Goal: Task Accomplishment & Management: Manage account settings

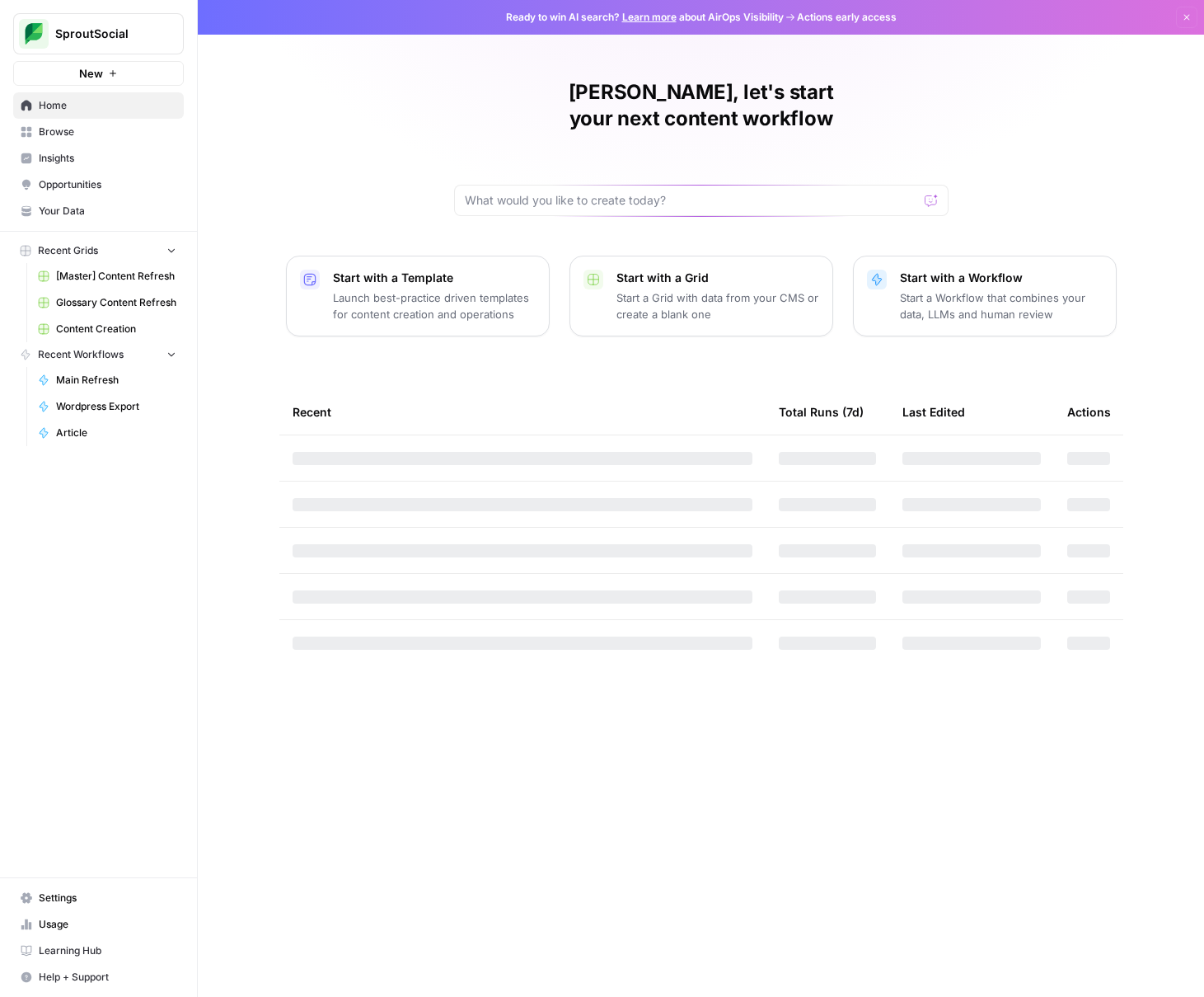
click at [107, 274] on span "[Master] Content Refresh" at bounding box center [115, 275] width 120 height 15
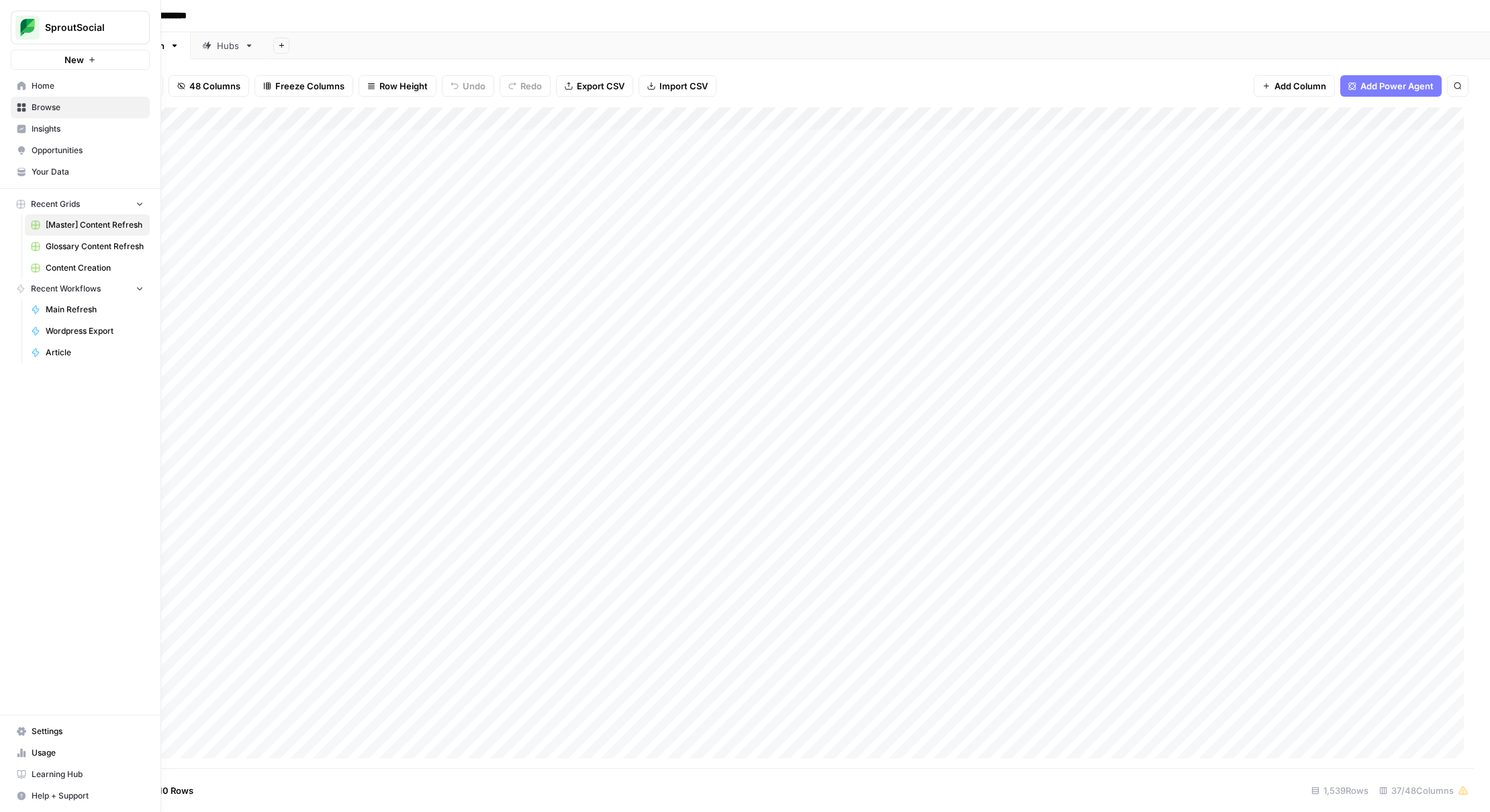
click at [72, 170] on span "Your Data" at bounding box center [88, 172] width 112 height 12
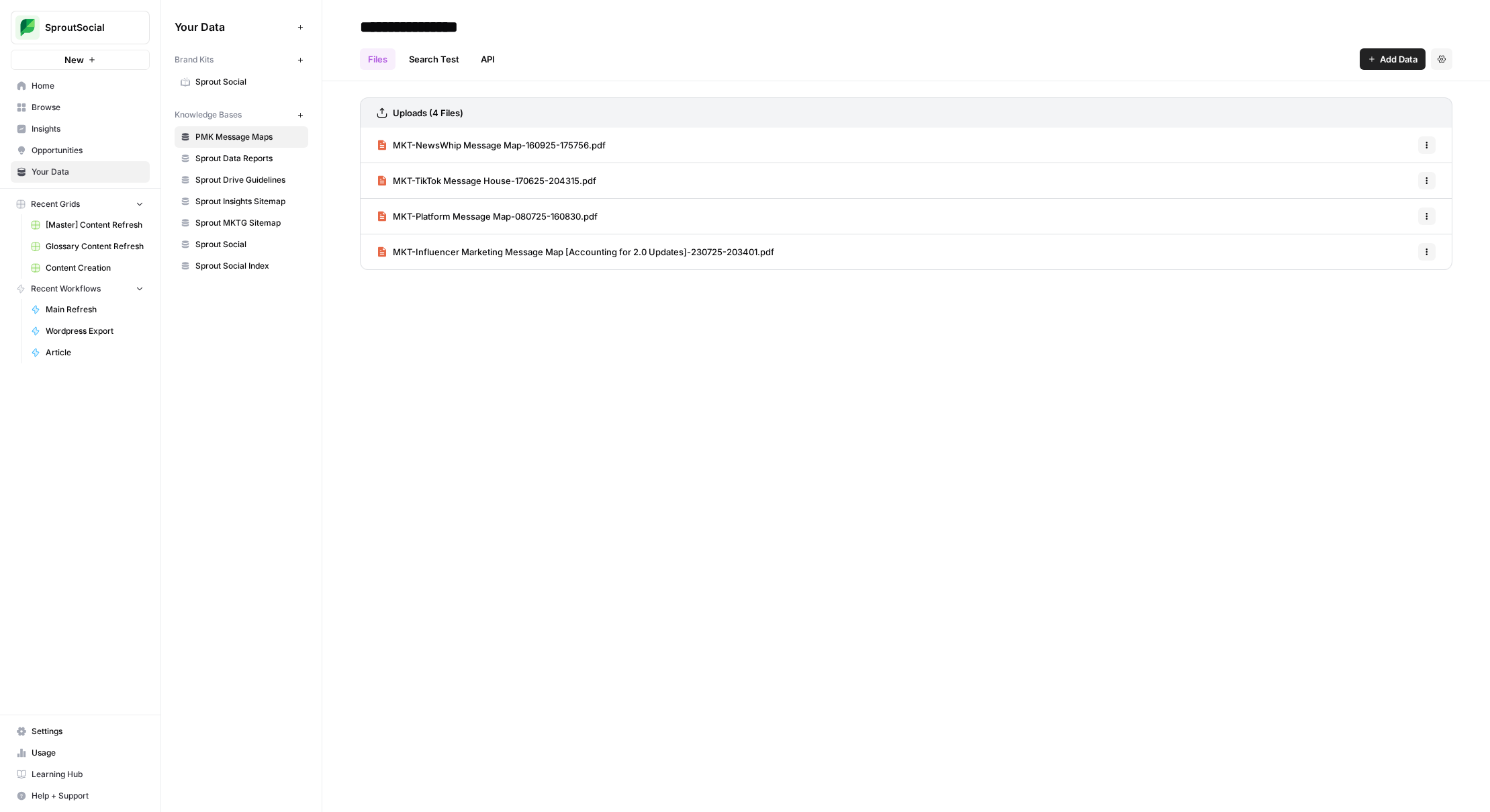
click at [92, 218] on link "[Master] Content Refresh" at bounding box center [87, 224] width 125 height 21
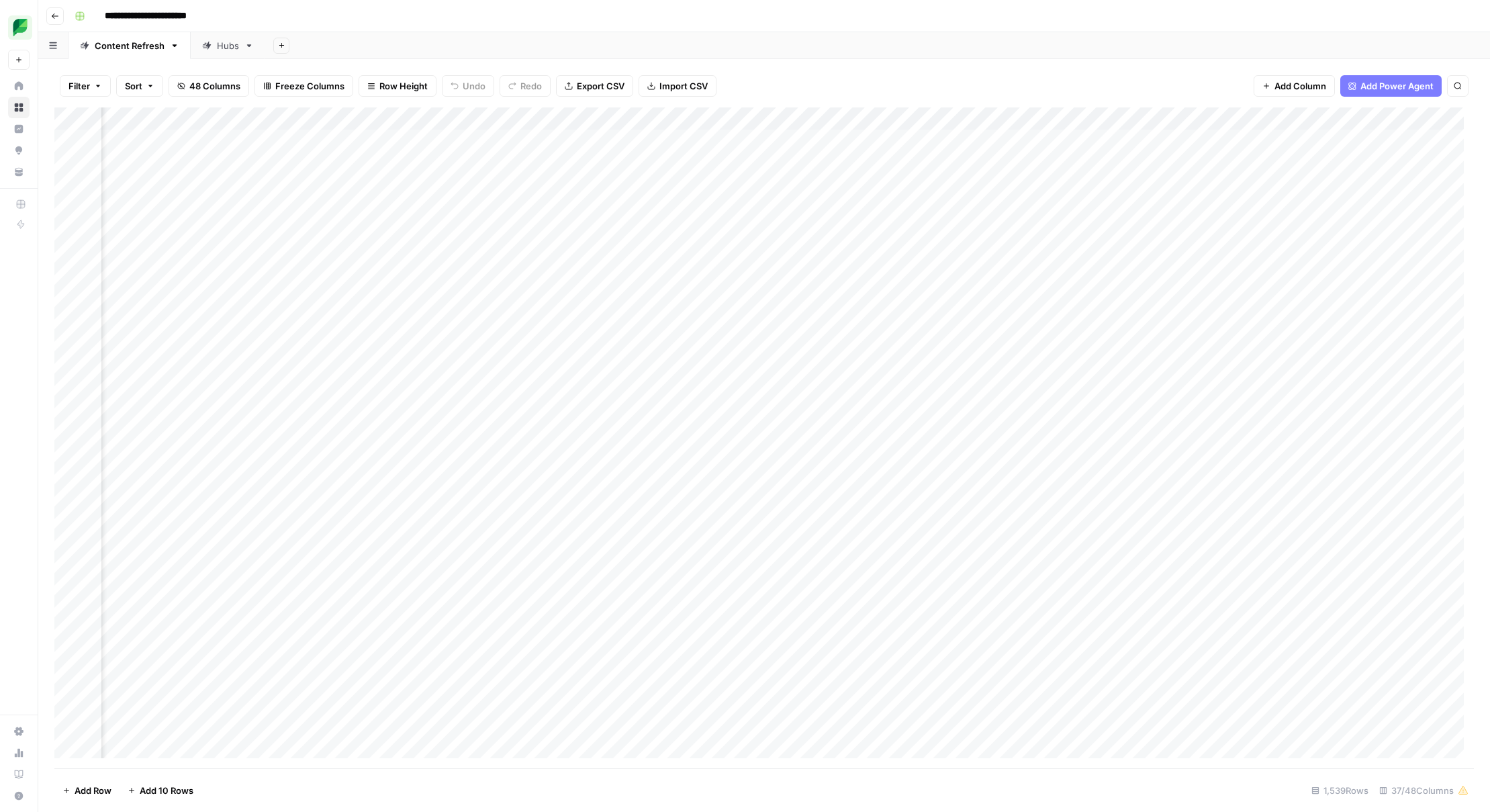
scroll to position [0, 1585]
click at [407, 122] on div "Add Column" at bounding box center [764, 437] width 1420 height 661
click at [396, 257] on link "Edit Workflow" at bounding box center [392, 251] width 149 height 19
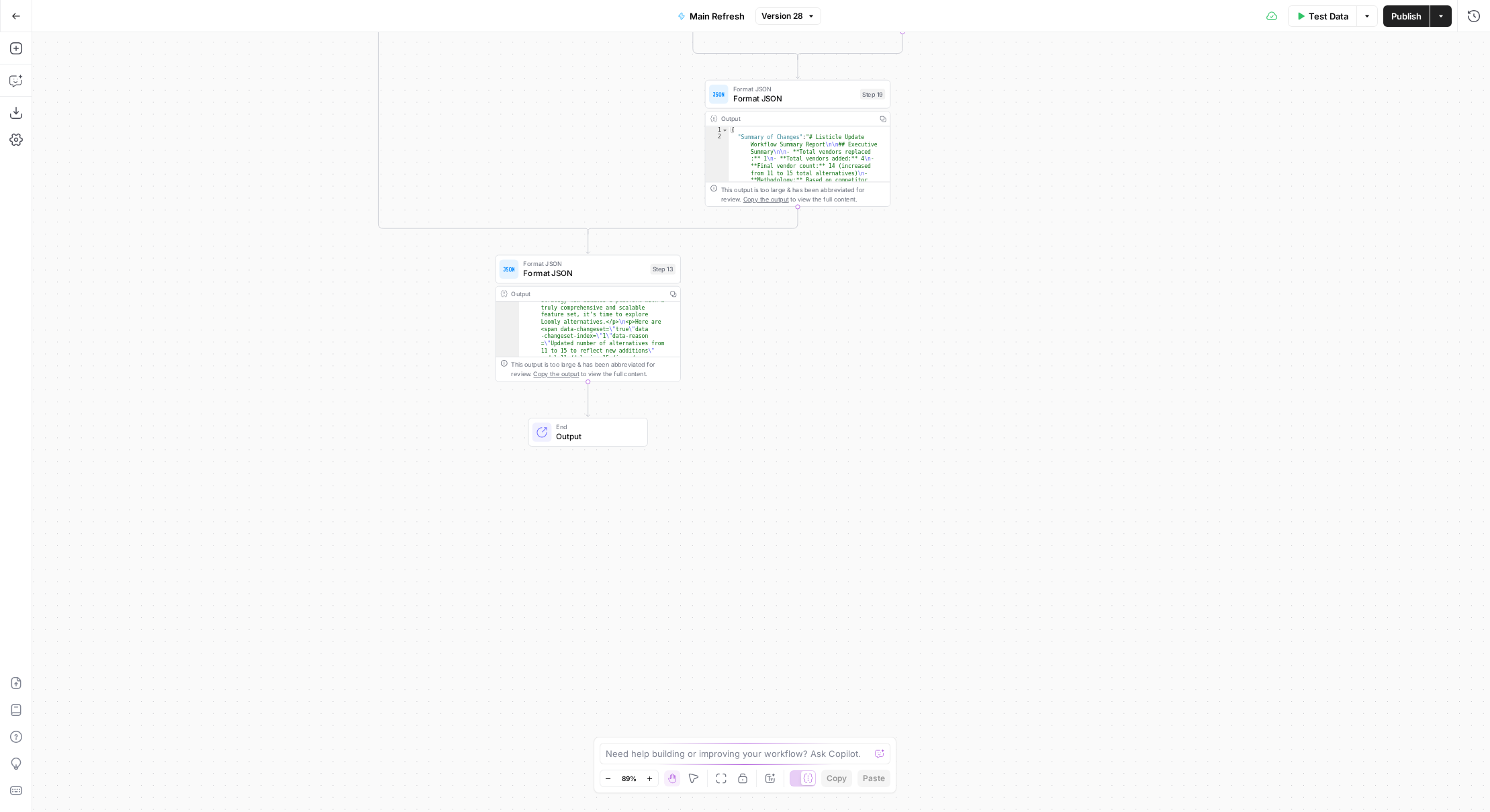
scroll to position [164, 0]
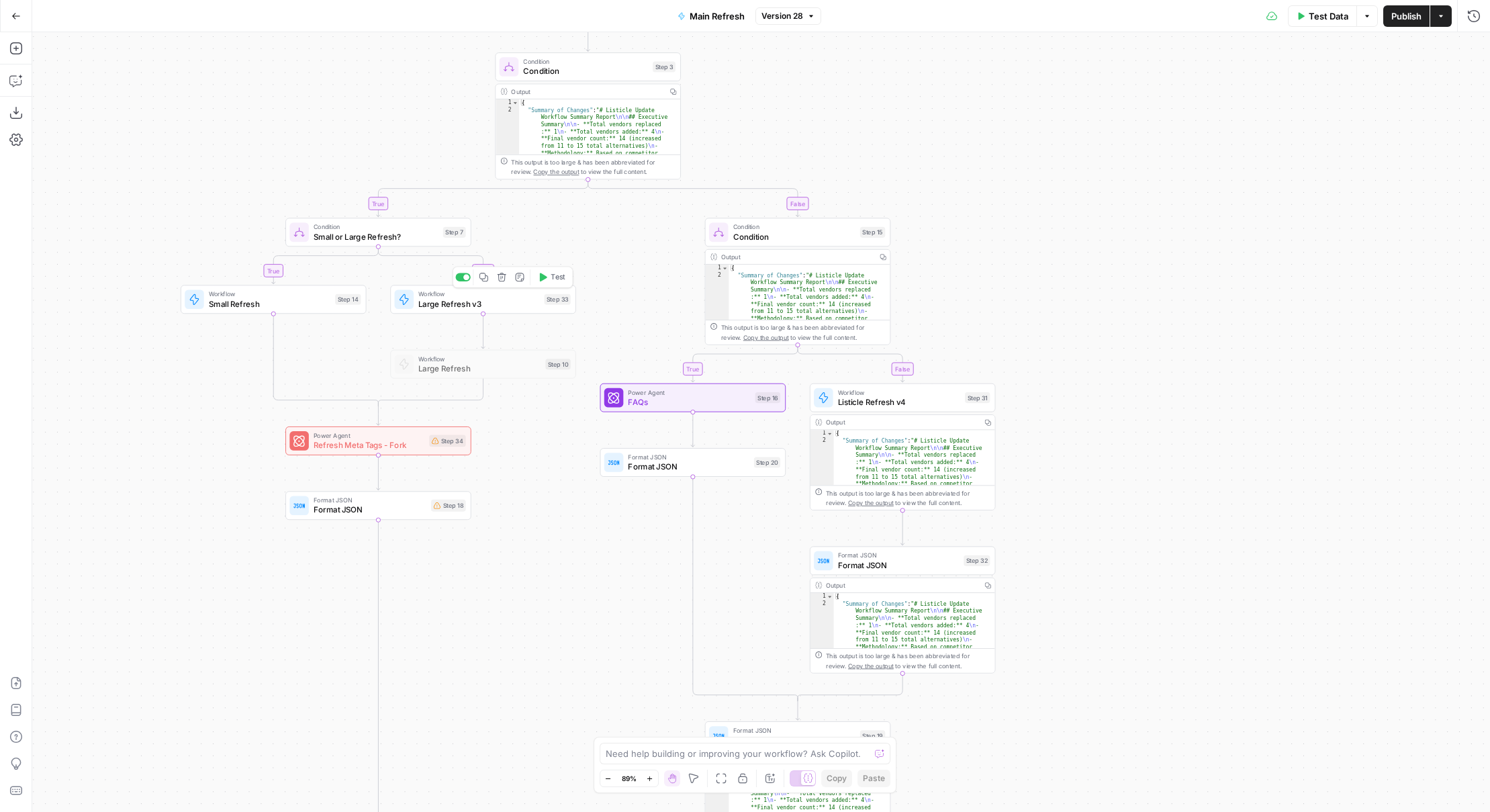
click at [514, 306] on span "Large Refresh v3" at bounding box center [479, 303] width 121 height 12
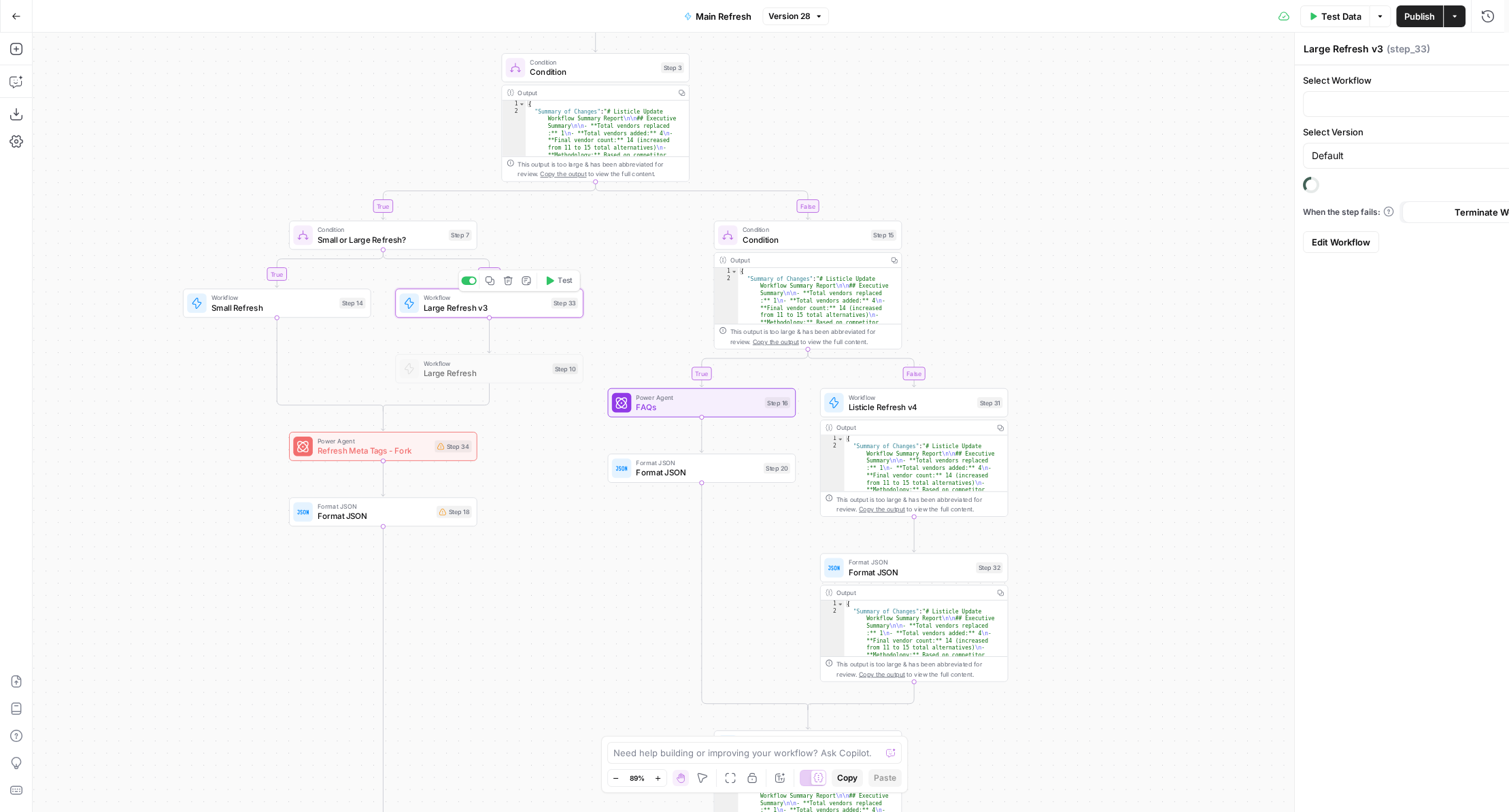
type input "Large Refresh v3"
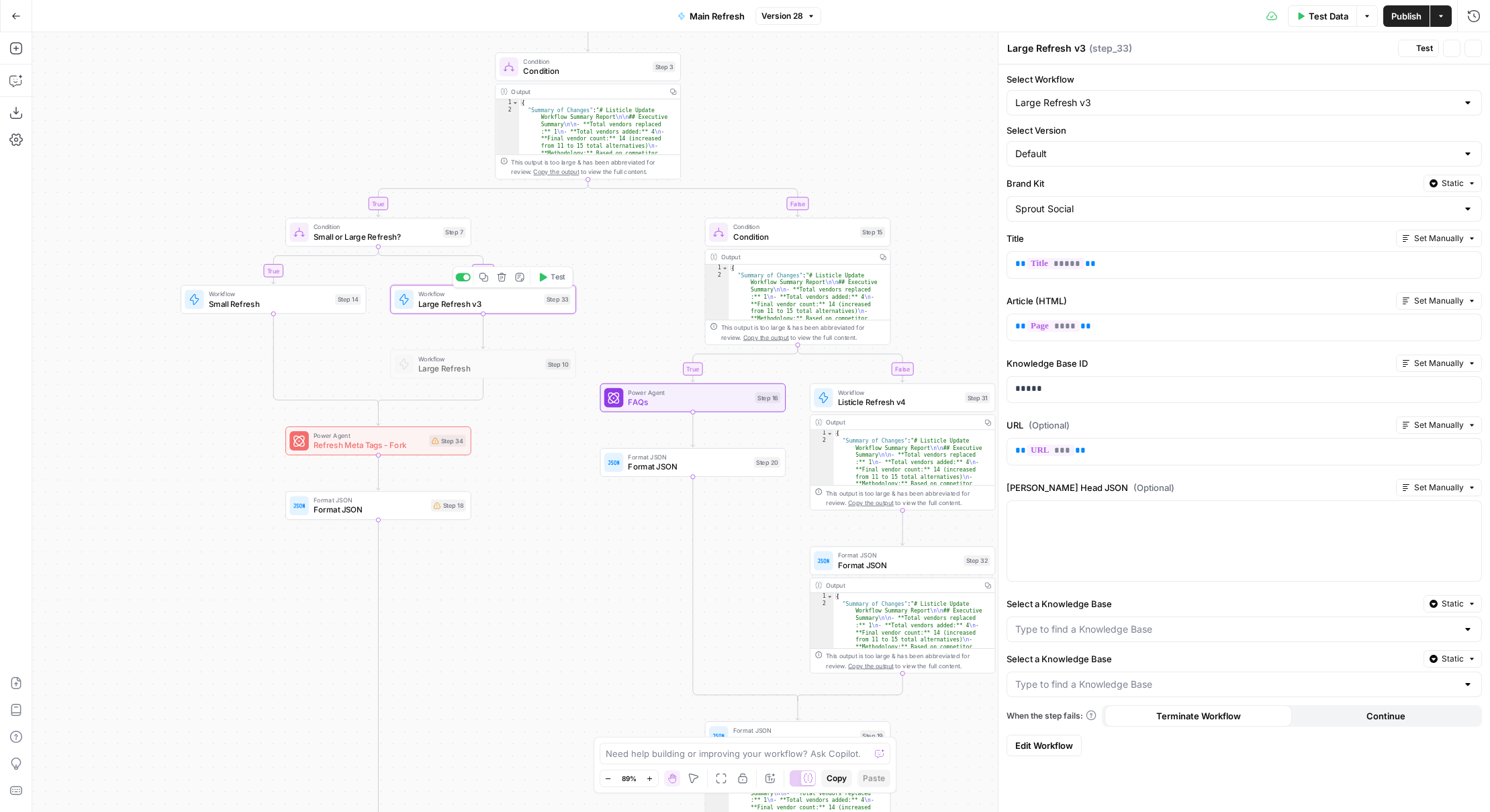
type input "Sprout Data Reports"
type input "PMK Message Maps"
click at [1243, 625] on input "Select a Knowledge Base" at bounding box center [1235, 629] width 442 height 14
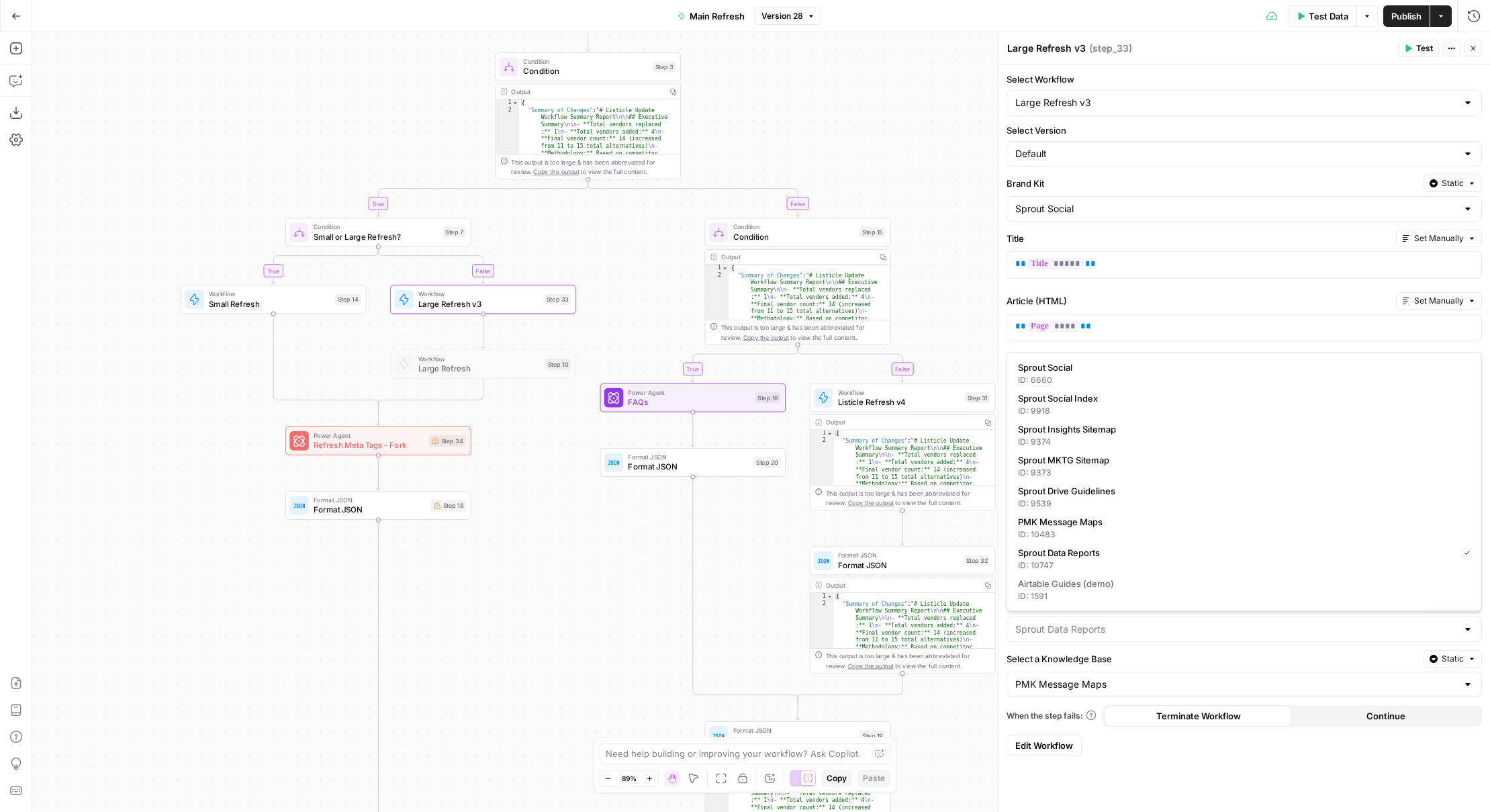
type input "Sprout Data Reports"
click at [1091, 659] on label "Select a Knowledge Base" at bounding box center [1212, 659] width 411 height 14
click at [1091, 678] on input "PMK Message Maps" at bounding box center [1235, 684] width 442 height 14
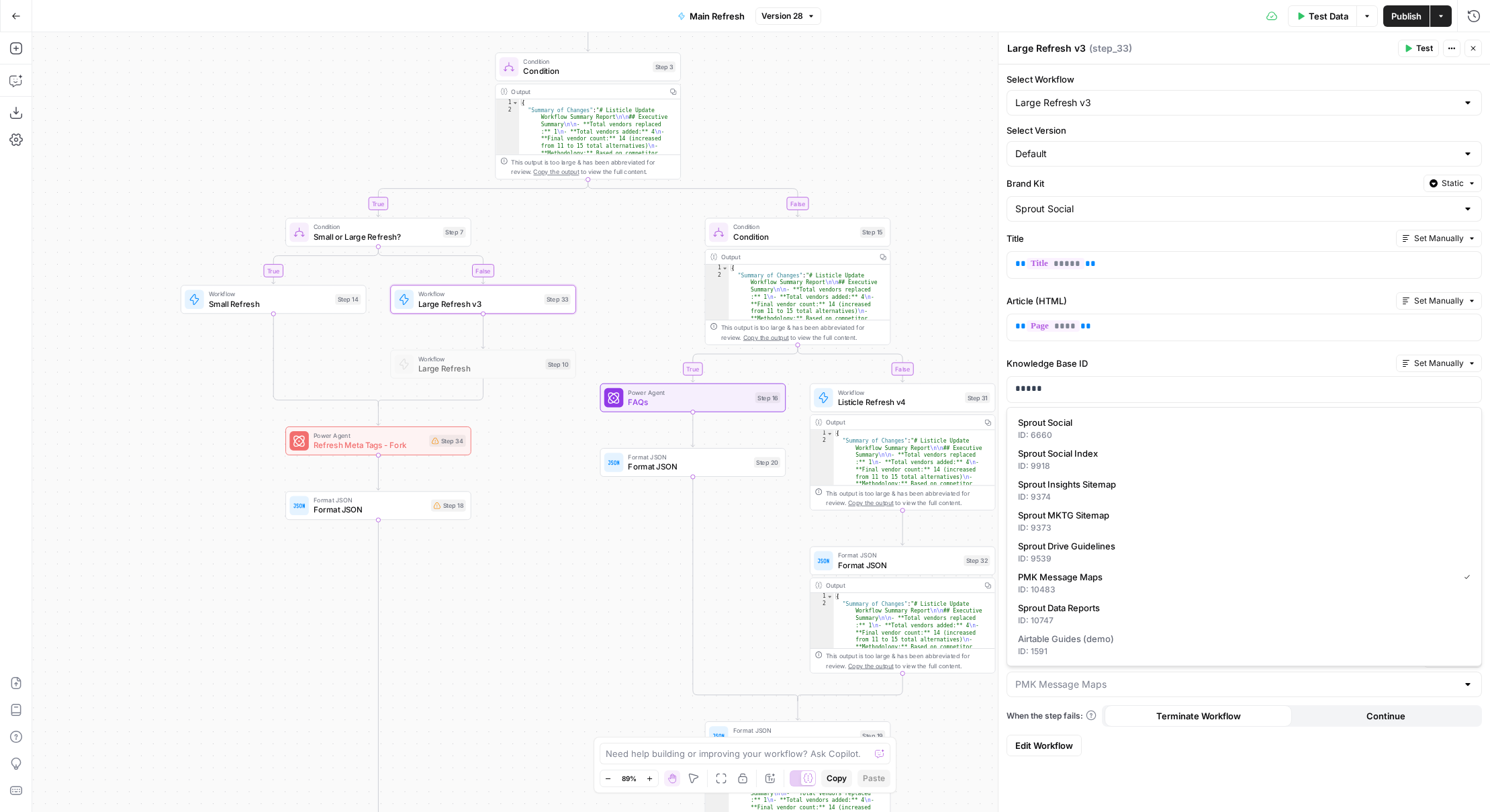
type input "PMK Message Maps"
click at [1312, 791] on div "Select Workflow Large Refresh v3 Select Version Default Brand Kit Static Sprout…" at bounding box center [1244, 438] width 492 height 748
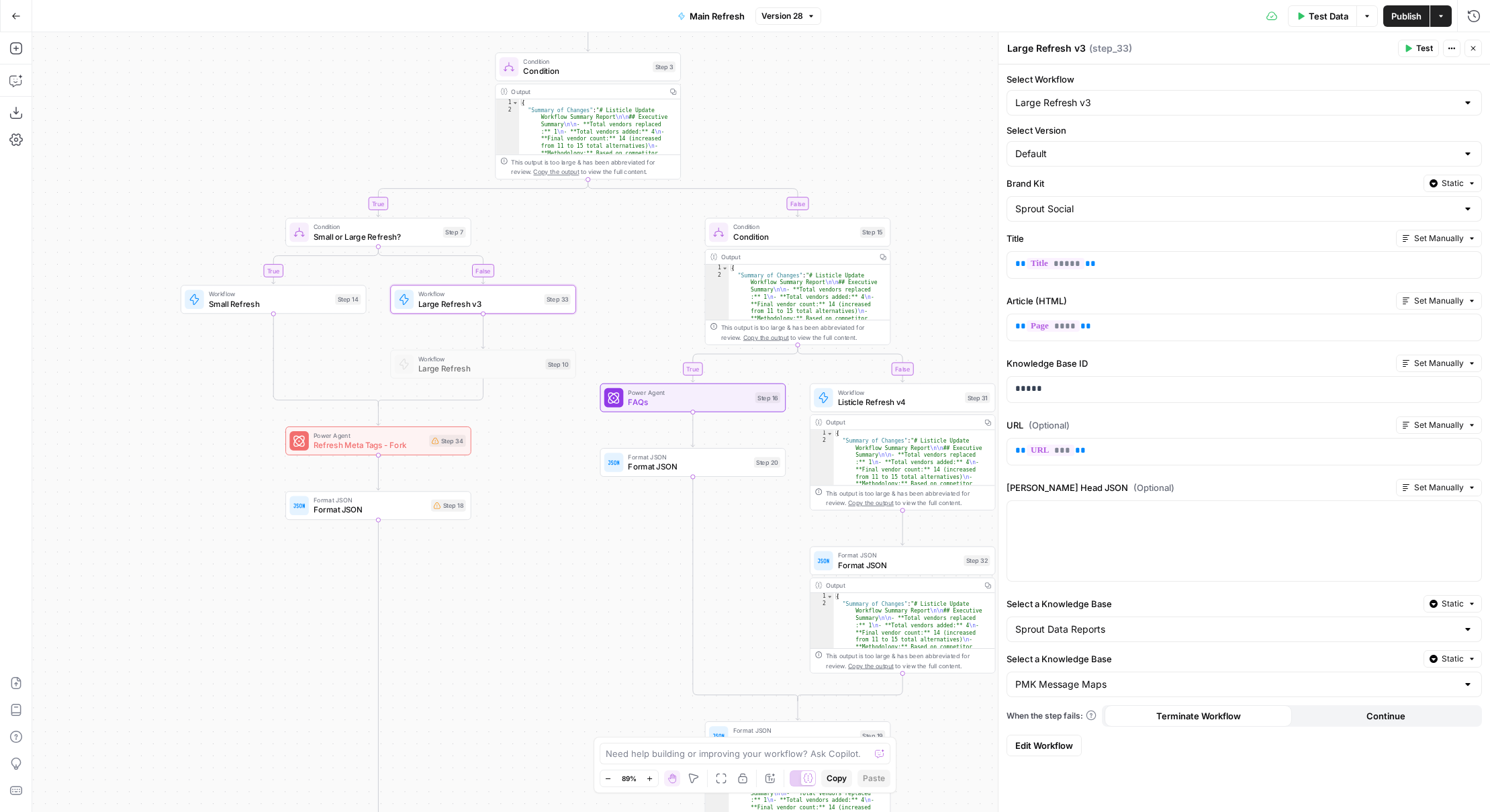
click at [1455, 52] on icon "button" at bounding box center [1452, 49] width 8 height 8
click at [1144, 597] on label "Select a Knowledge Base" at bounding box center [1212, 603] width 411 height 14
click at [1144, 623] on input "Sprout Data Reports" at bounding box center [1235, 629] width 442 height 14
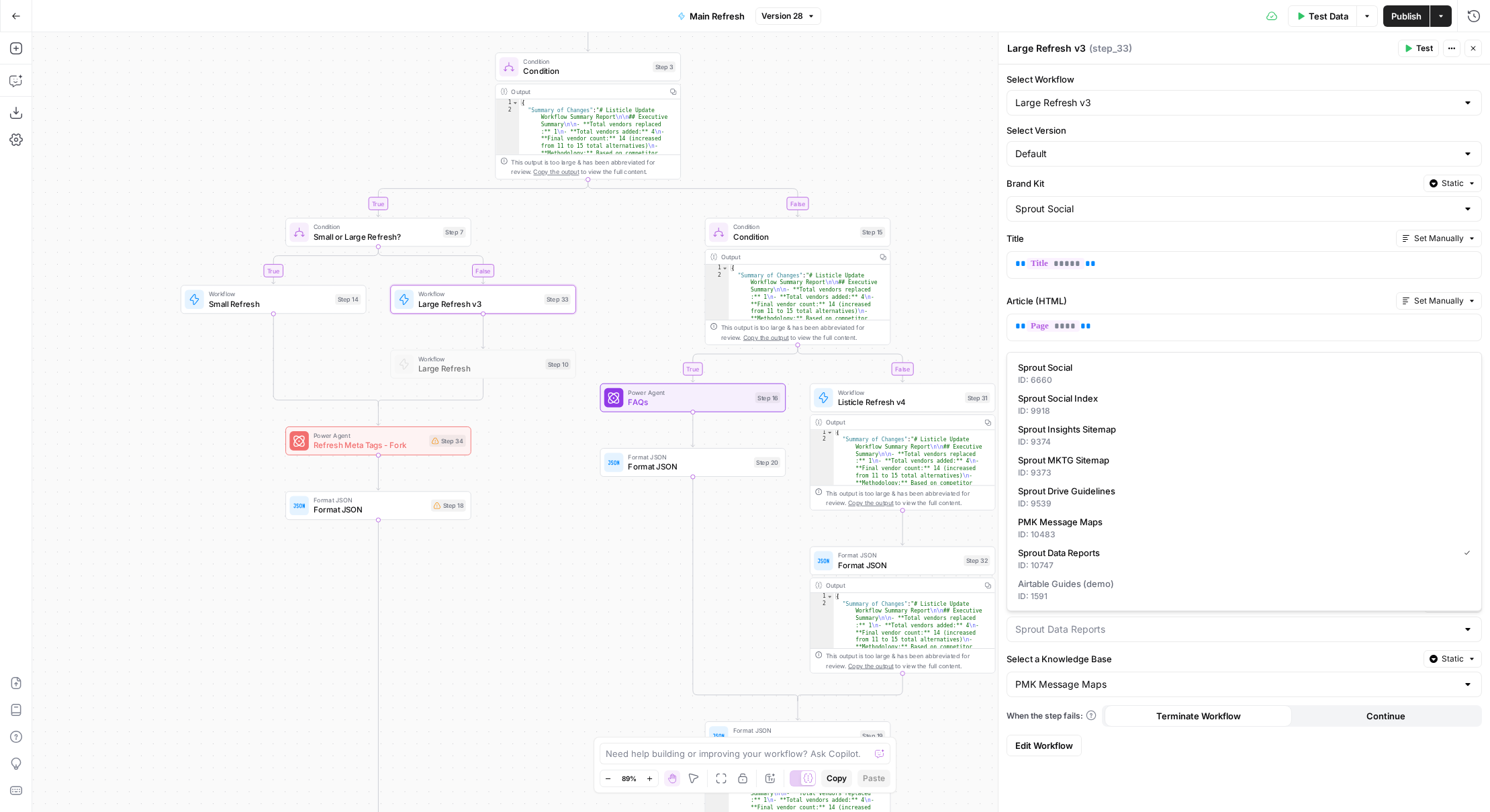
scroll to position [2, 0]
type input "Sprout Data Reports"
click at [1479, 50] on button "Close" at bounding box center [1473, 49] width 18 height 17
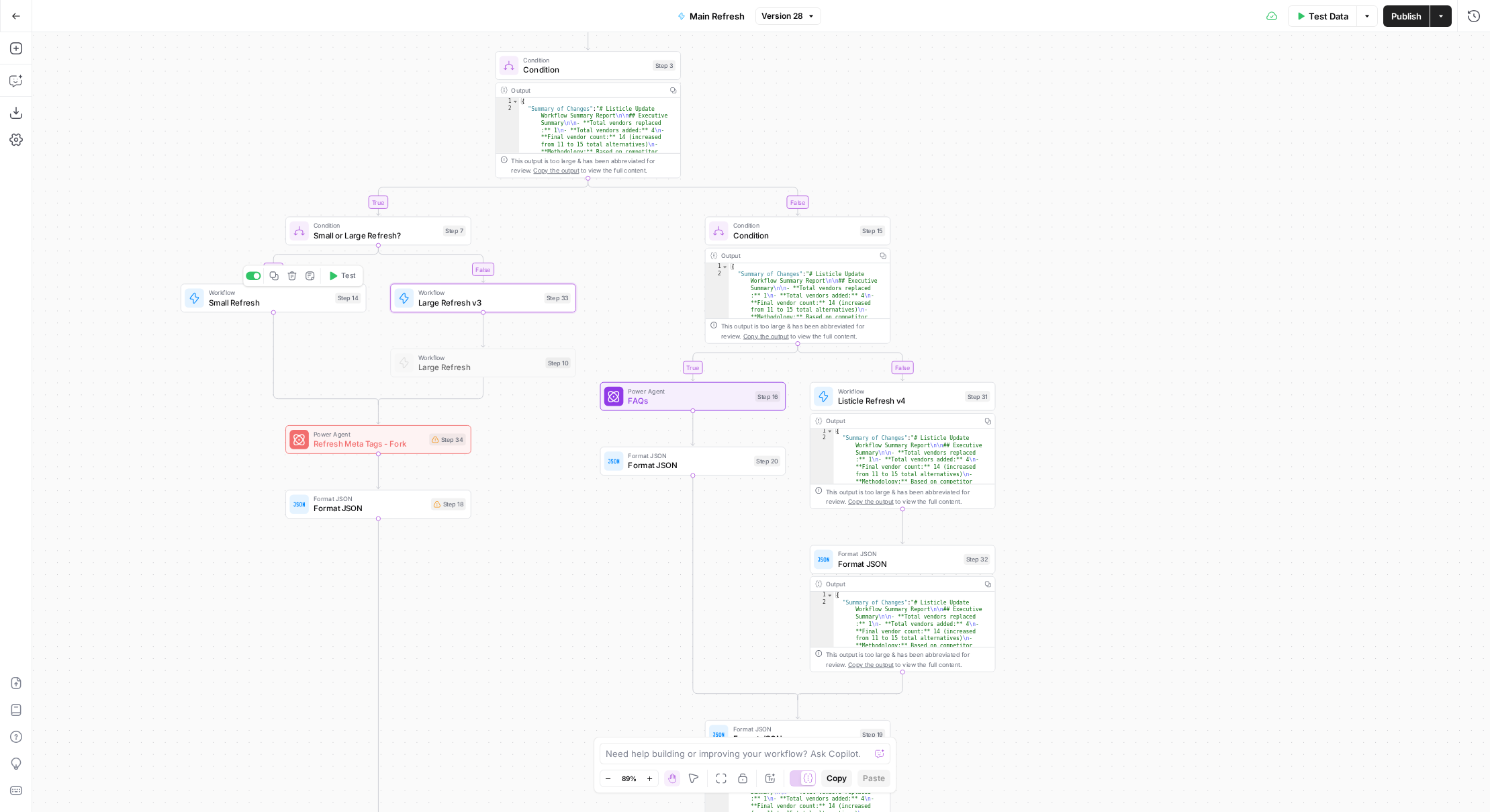
click at [317, 307] on span "Small Refresh" at bounding box center [270, 301] width 122 height 12
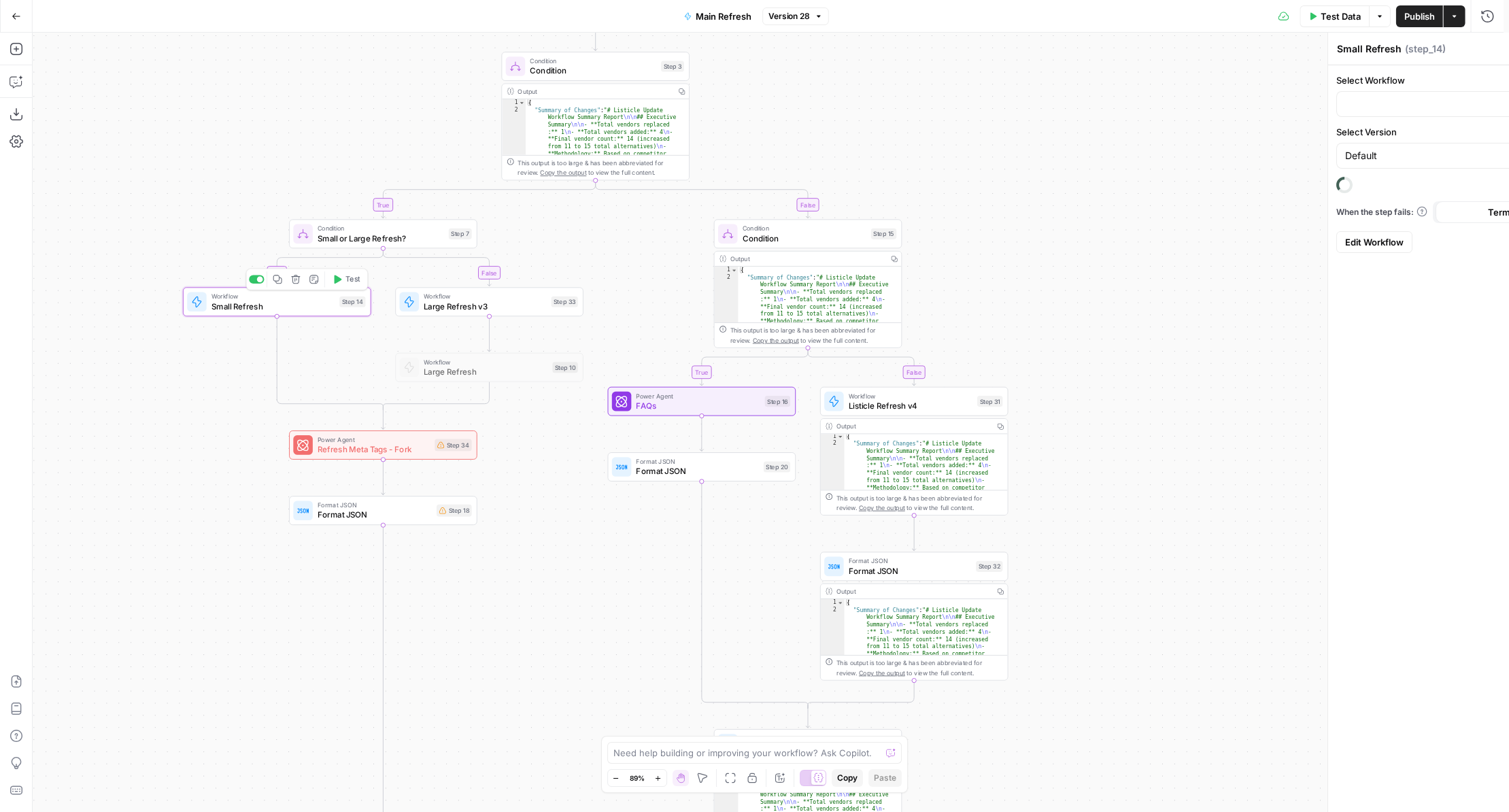
type input "Small Refresh v4"
